Goal: Use online tool/utility: Utilize a website feature to perform a specific function

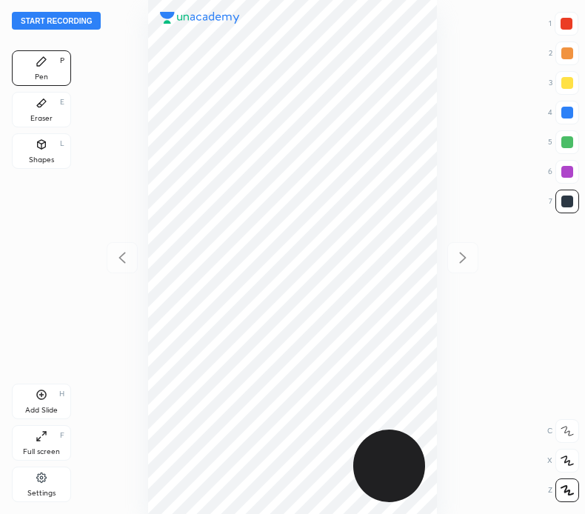
scroll to position [514, 348]
click at [83, 19] on button "Start recording" at bounding box center [56, 21] width 89 height 18
click at [571, 110] on div at bounding box center [568, 113] width 12 height 12
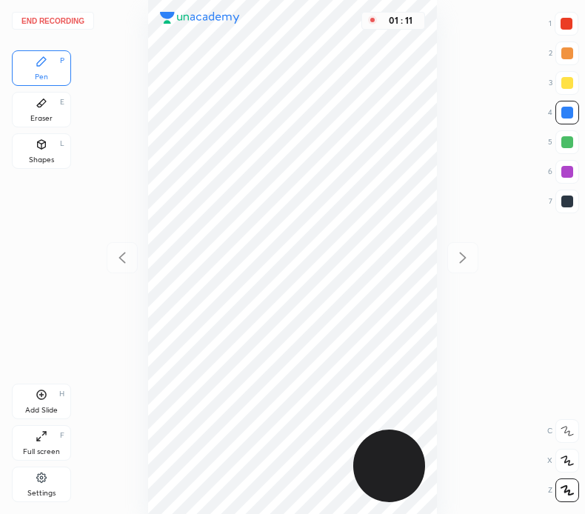
click at [568, 201] on div at bounding box center [568, 202] width 12 height 12
click at [568, 22] on div at bounding box center [567, 24] width 12 height 12
drag, startPoint x: 570, startPoint y: 110, endPoint x: 532, endPoint y: 145, distance: 51.4
click at [569, 113] on div at bounding box center [568, 113] width 12 height 12
drag, startPoint x: 571, startPoint y: 21, endPoint x: 454, endPoint y: 60, distance: 122.8
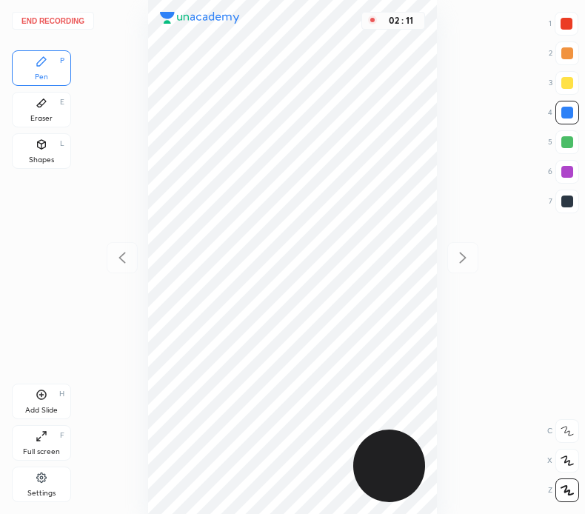
click at [570, 23] on div at bounding box center [567, 24] width 12 height 12
drag, startPoint x: 45, startPoint y: 145, endPoint x: 54, endPoint y: 159, distance: 16.0
click at [48, 145] on div "Shapes L" at bounding box center [41, 151] width 59 height 36
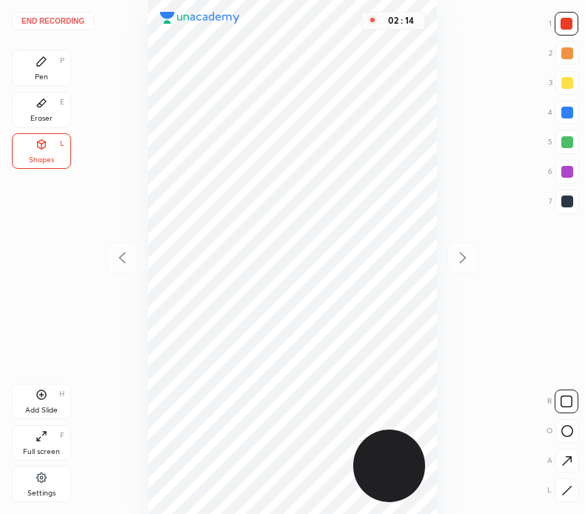
drag, startPoint x: 566, startPoint y: 197, endPoint x: 480, endPoint y: 232, distance: 92.8
click at [564, 199] on div at bounding box center [568, 202] width 12 height 12
click at [39, 391] on icon at bounding box center [42, 395] width 12 height 12
click at [44, 68] on div "Pen P" at bounding box center [41, 68] width 59 height 36
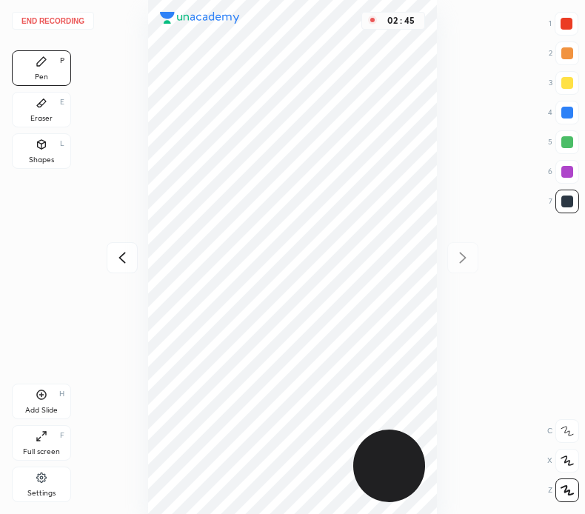
click at [53, 103] on div "Eraser E" at bounding box center [41, 110] width 59 height 36
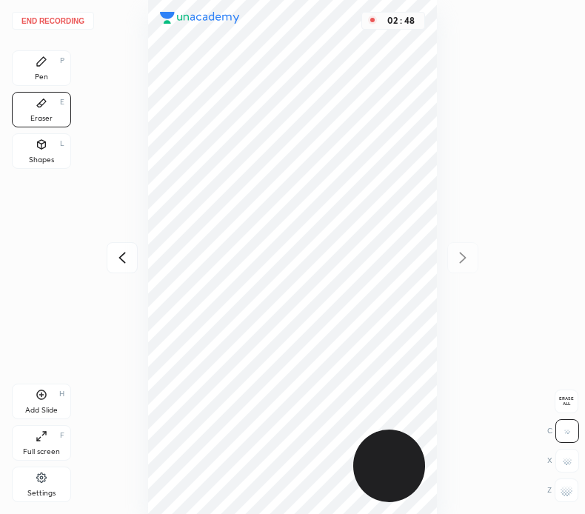
click at [39, 67] on div "Pen P" at bounding box center [41, 68] width 59 height 36
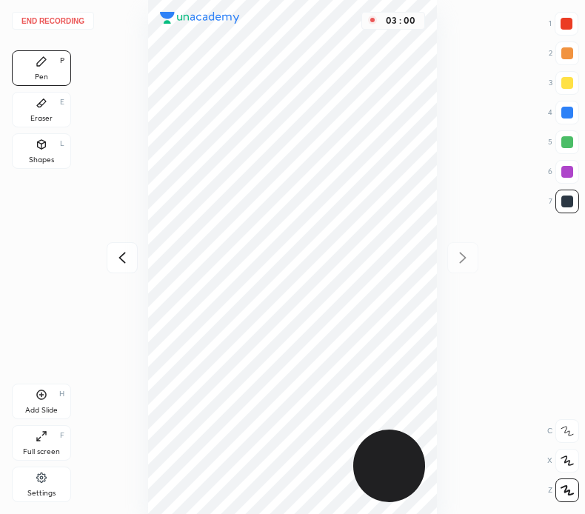
click at [50, 111] on div "Eraser E" at bounding box center [41, 110] width 59 height 36
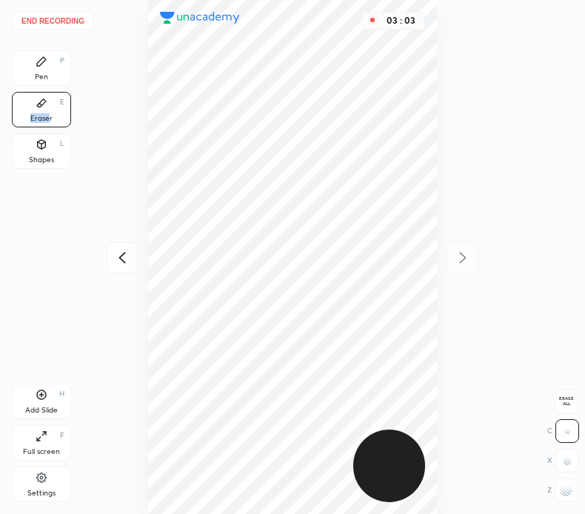
click at [39, 76] on div "Pen P" at bounding box center [41, 68] width 59 height 36
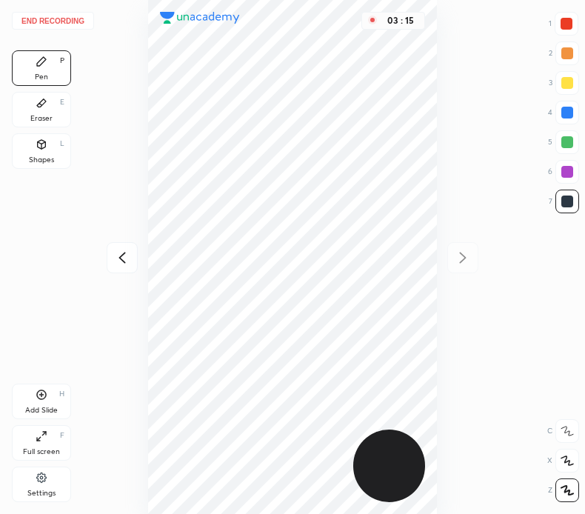
drag, startPoint x: 571, startPoint y: 110, endPoint x: 484, endPoint y: 153, distance: 96.4
click at [568, 113] on div at bounding box center [568, 113] width 12 height 12
click at [47, 388] on div "Add Slide H" at bounding box center [41, 402] width 59 height 36
click at [121, 258] on icon at bounding box center [122, 258] width 18 height 18
click at [457, 249] on icon at bounding box center [463, 258] width 18 height 18
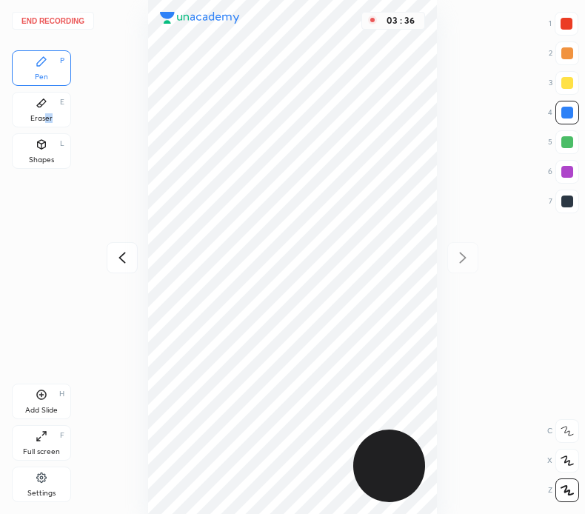
drag, startPoint x: 45, startPoint y: 113, endPoint x: 119, endPoint y: 119, distance: 74.3
click at [63, 112] on div "Eraser E" at bounding box center [41, 110] width 59 height 36
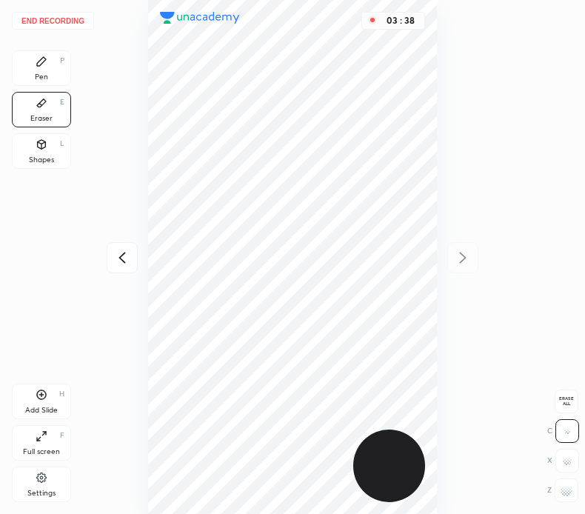
drag, startPoint x: 46, startPoint y: 62, endPoint x: 121, endPoint y: 117, distance: 92.8
click at [48, 65] on div "Pen P" at bounding box center [41, 68] width 59 height 36
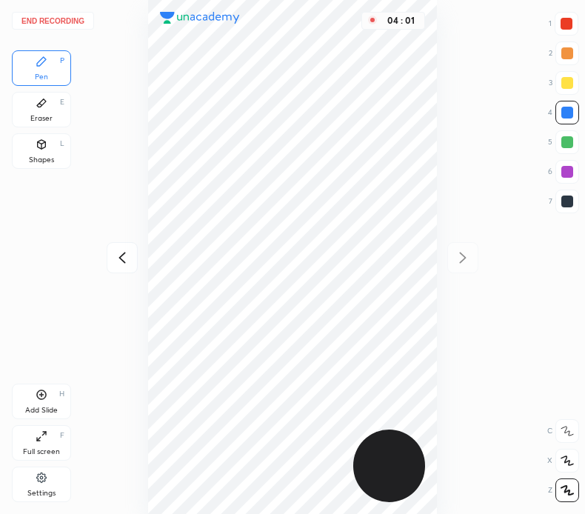
drag, startPoint x: 573, startPoint y: 21, endPoint x: 539, endPoint y: 26, distance: 33.7
click at [571, 23] on div at bounding box center [567, 24] width 24 height 24
drag, startPoint x: 39, startPoint y: 143, endPoint x: 44, endPoint y: 150, distance: 8.6
click at [44, 150] on div "Shapes L" at bounding box center [41, 151] width 59 height 36
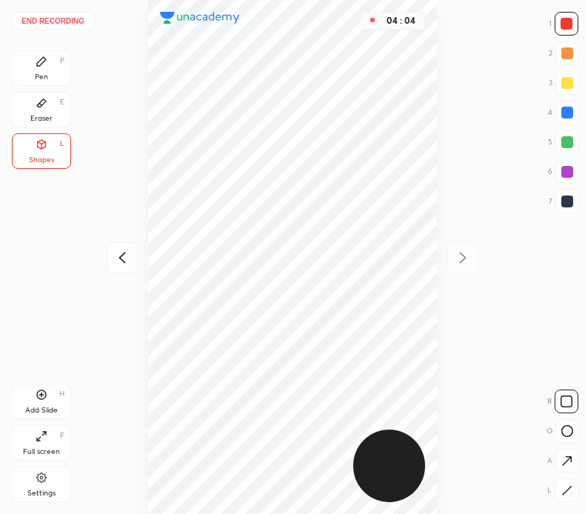
click at [44, 63] on icon at bounding box center [42, 62] width 12 height 12
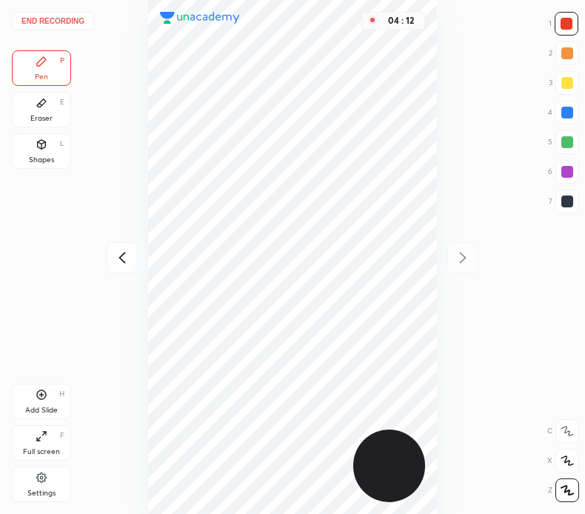
click at [53, 16] on button "End recording" at bounding box center [53, 21] width 82 height 18
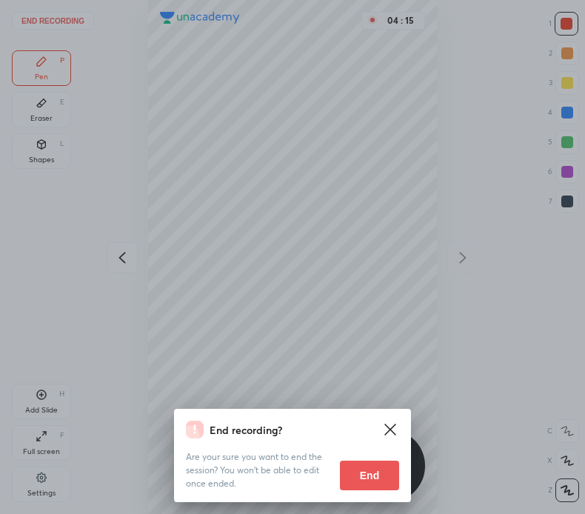
click at [365, 476] on button "End" at bounding box center [369, 476] width 59 height 30
